Goal: Task Accomplishment & Management: Complete application form

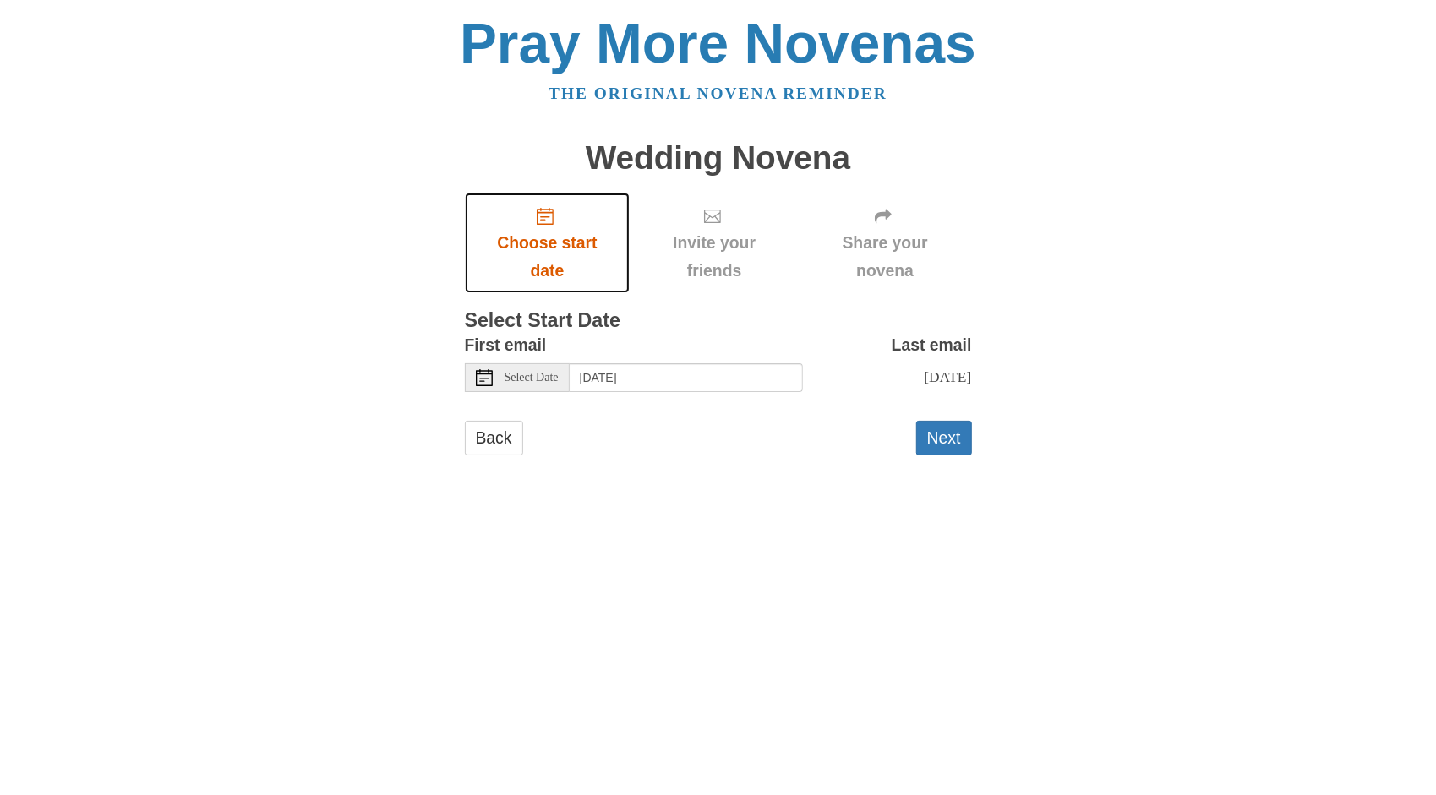
click at [544, 218] on icon "Choose start date" at bounding box center [545, 216] width 17 height 17
click at [484, 375] on use at bounding box center [484, 377] width 17 height 17
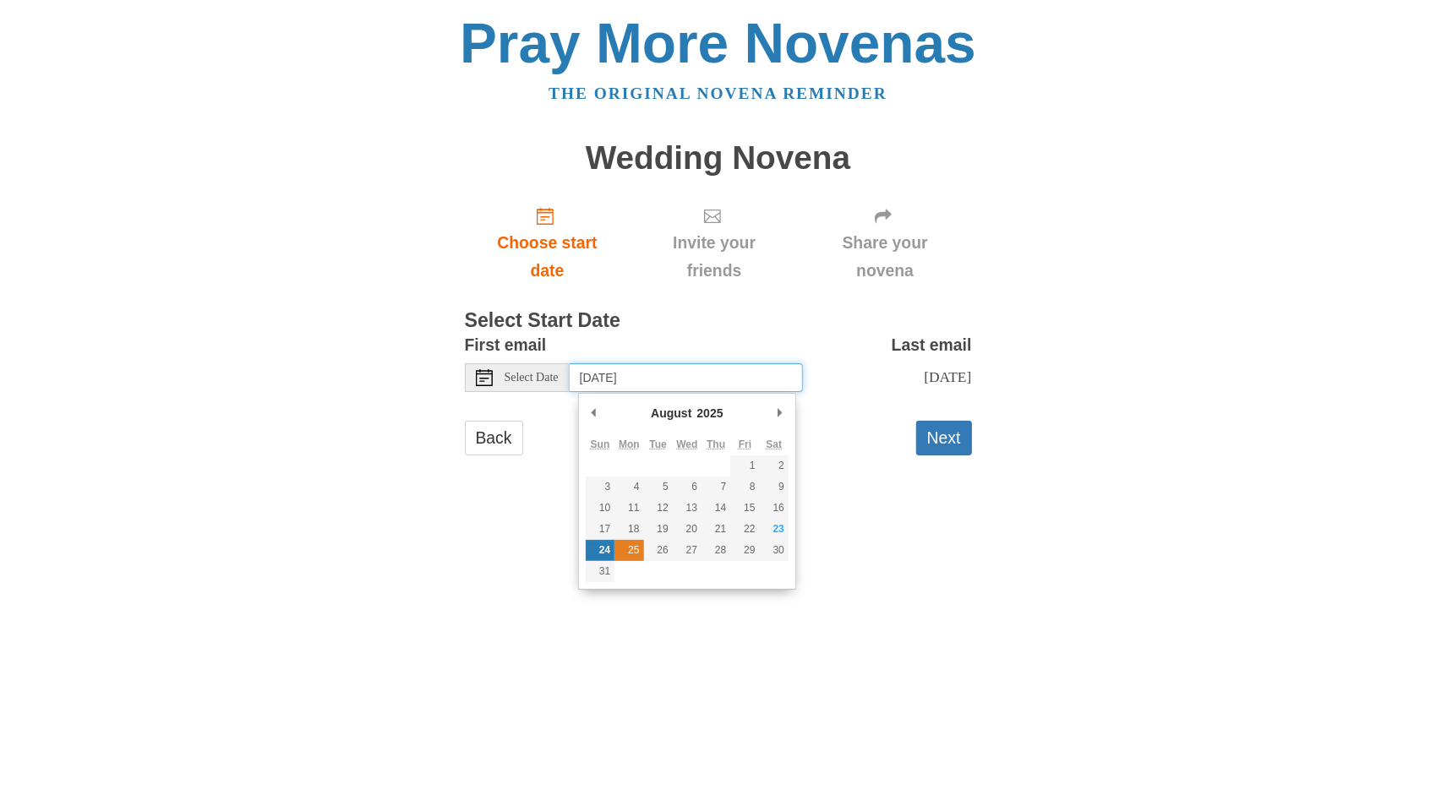
type input "Monday, August 25th"
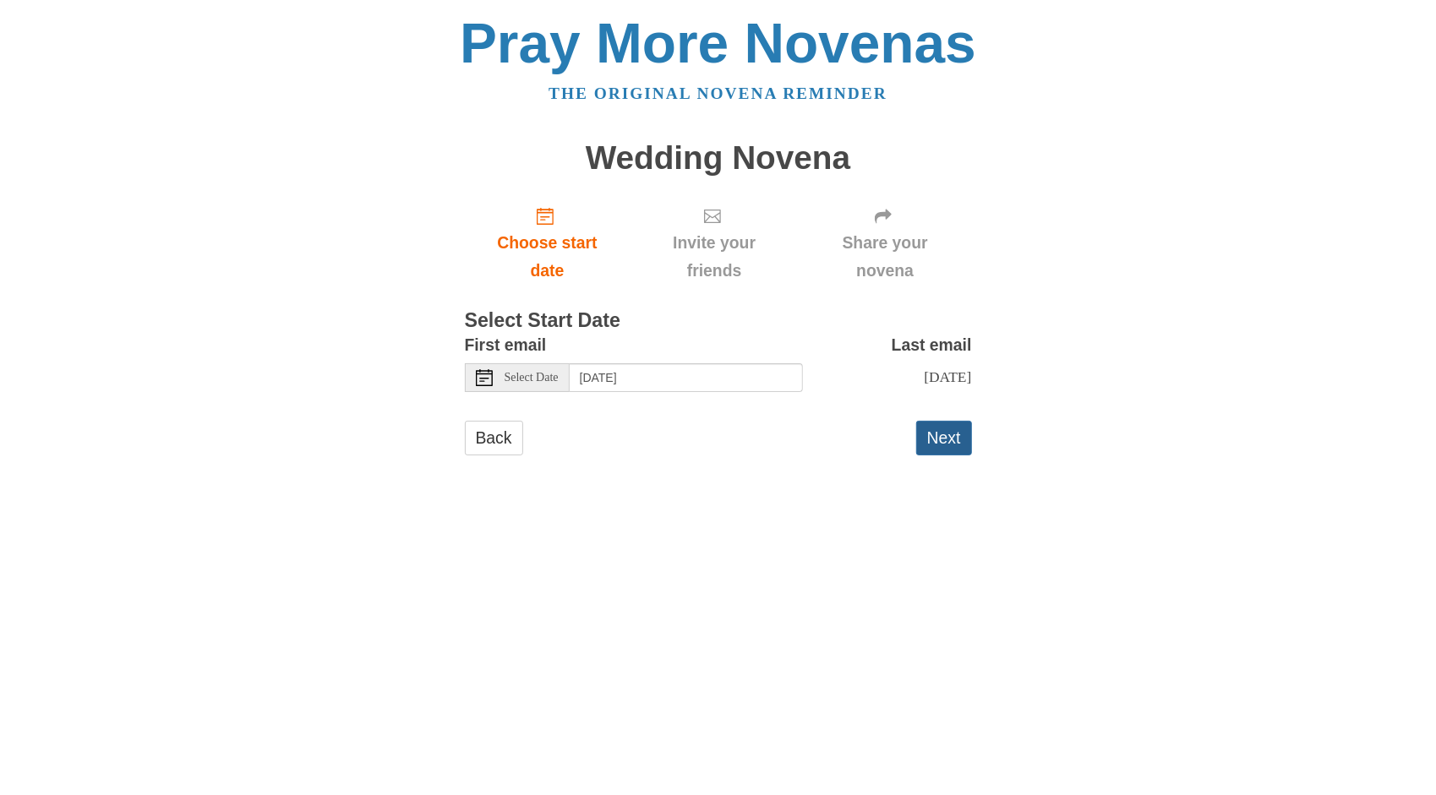
click at [937, 456] on button "Next" at bounding box center [944, 438] width 56 height 35
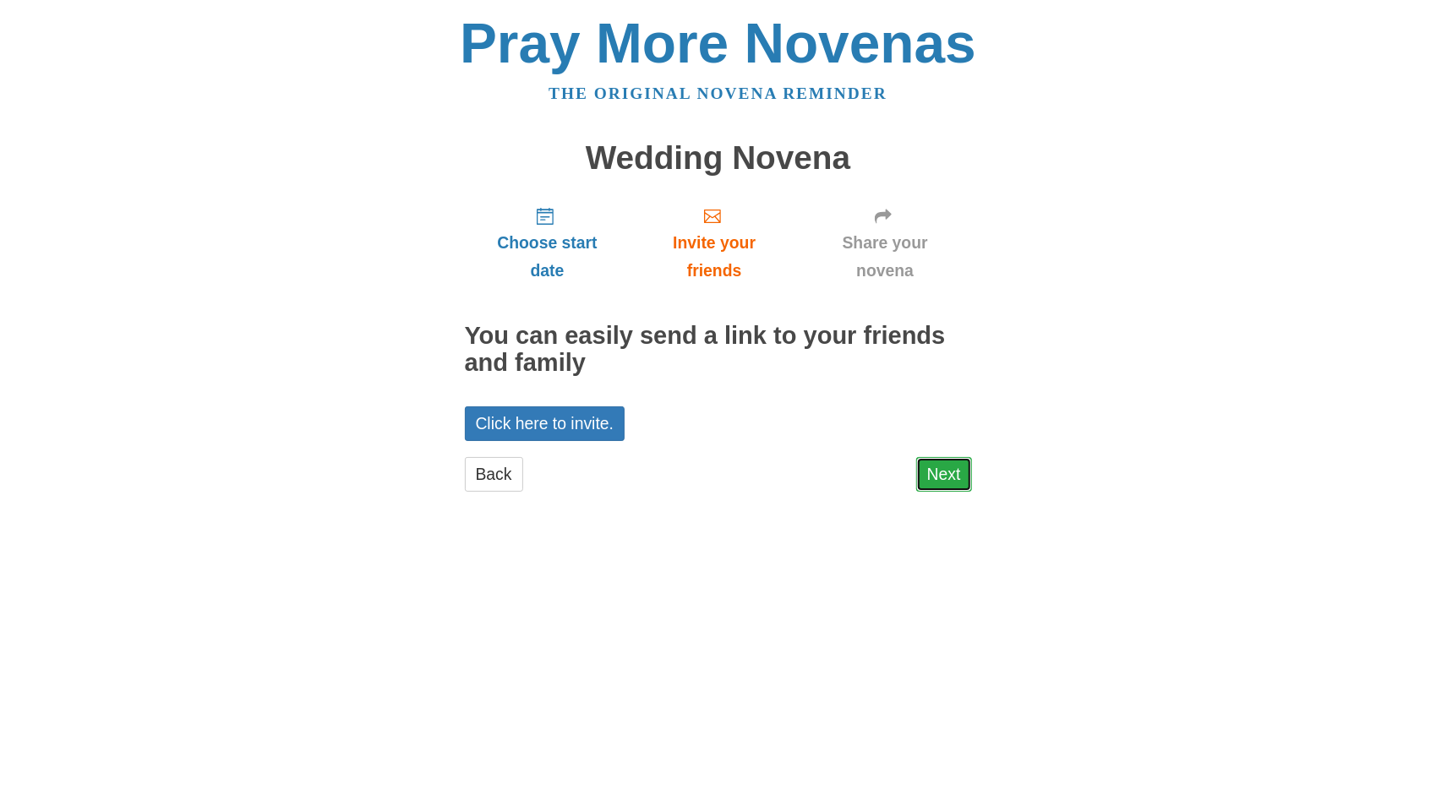
click at [945, 468] on link "Next" at bounding box center [944, 474] width 56 height 35
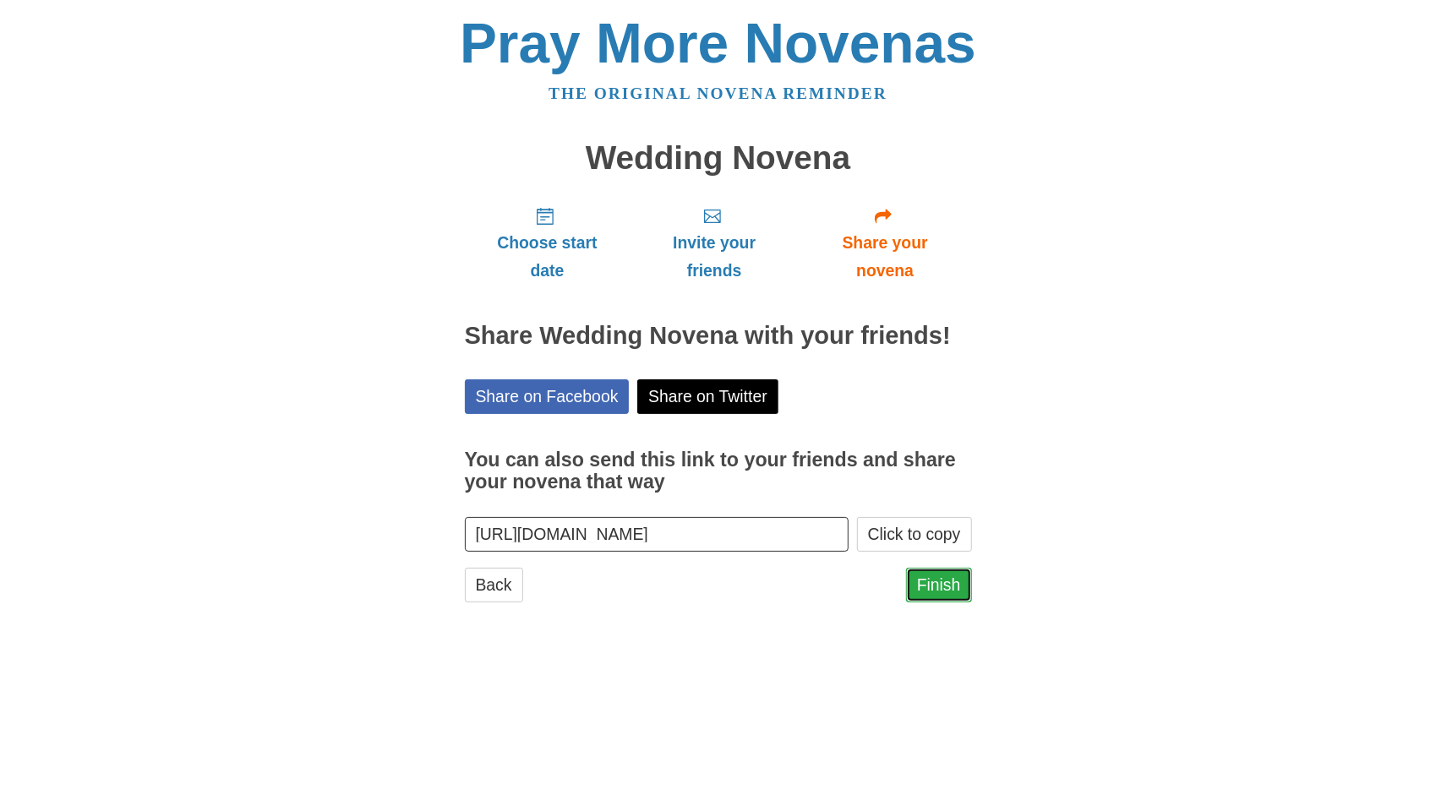
click at [935, 580] on link "Finish" at bounding box center [939, 585] width 66 height 35
